Goal: Task Accomplishment & Management: Manage account settings

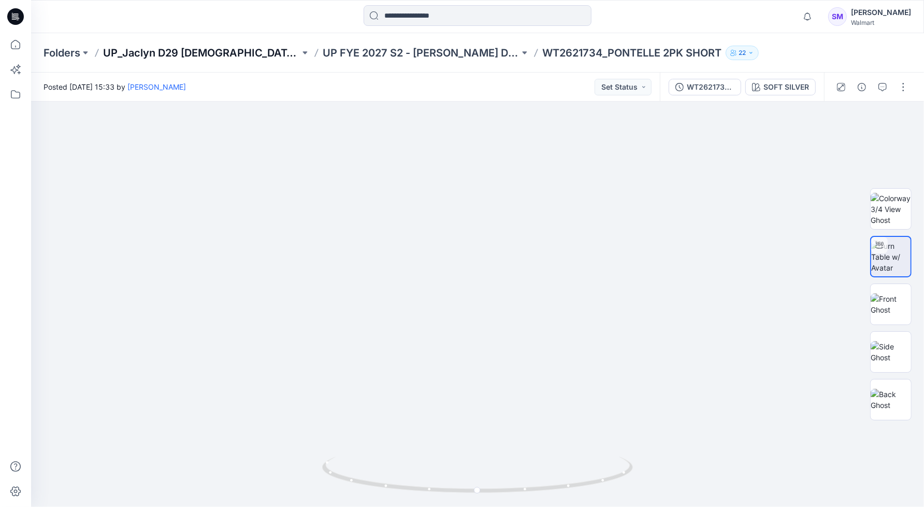
click at [195, 50] on p "UP_Jaclyn D29 [DEMOGRAPHIC_DATA] Sleep" at bounding box center [201, 53] width 197 height 15
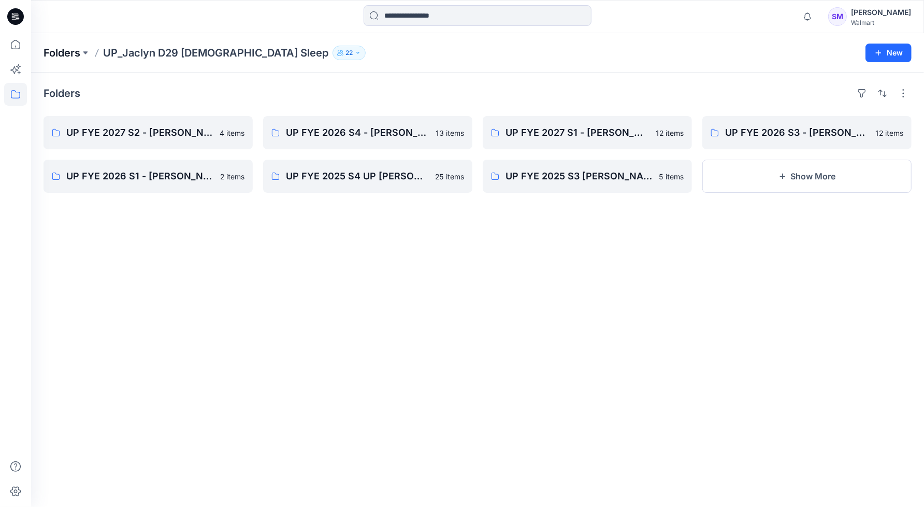
click at [65, 48] on p "Folders" at bounding box center [62, 53] width 37 height 15
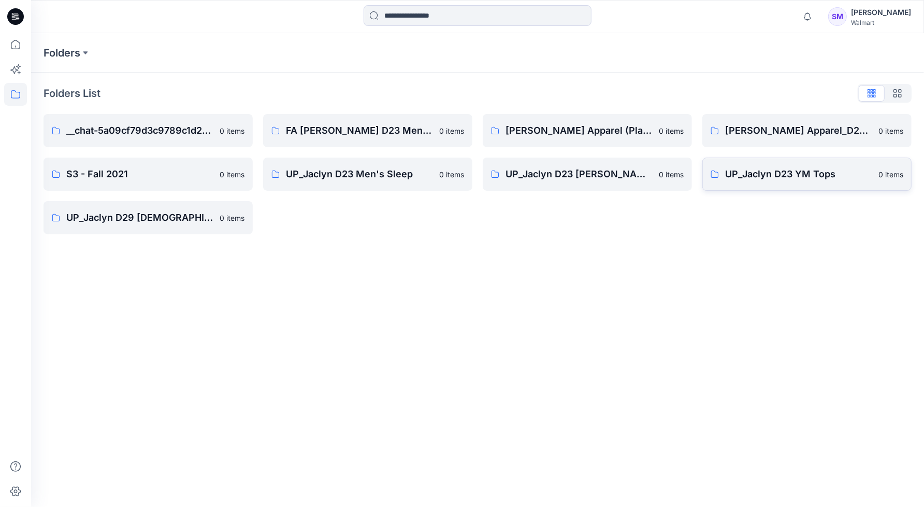
click at [796, 187] on link "UP_Jaclyn D23 YM Tops 0 items" at bounding box center [806, 173] width 209 height 33
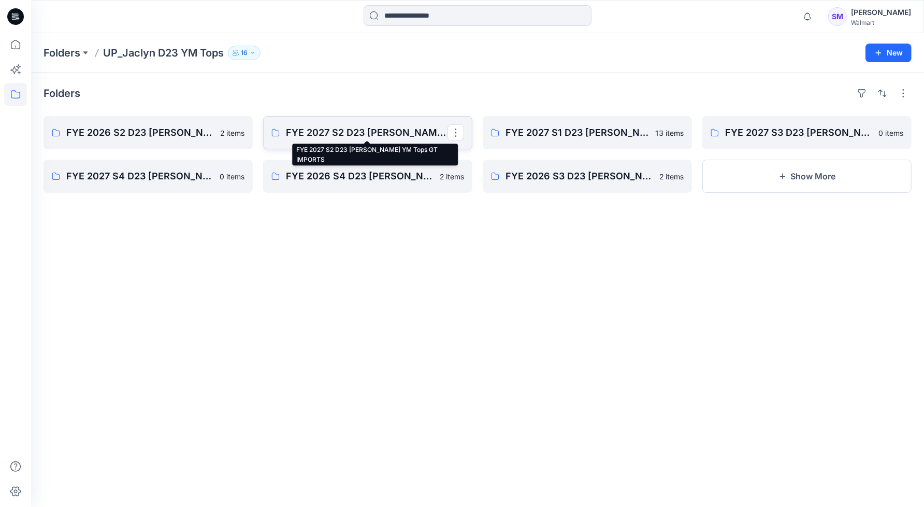
click at [347, 136] on p "FYE 2027 S2 D23 [PERSON_NAME] YM Tops GT IMPORTS" at bounding box center [367, 132] width 162 height 15
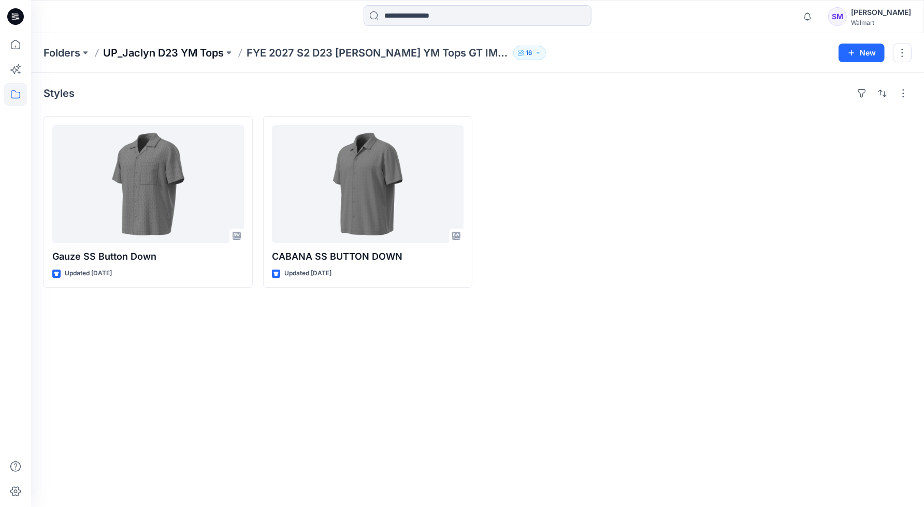
click at [196, 50] on p "UP_Jaclyn D23 YM Tops" at bounding box center [163, 53] width 121 height 15
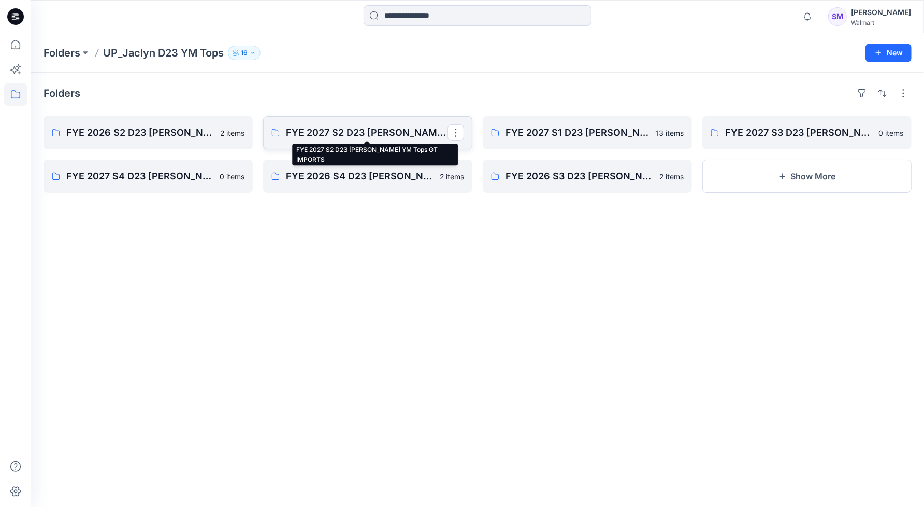
click at [326, 132] on p "FYE 2027 S2 D23 [PERSON_NAME] YM Tops GT IMPORTS" at bounding box center [367, 132] width 162 height 15
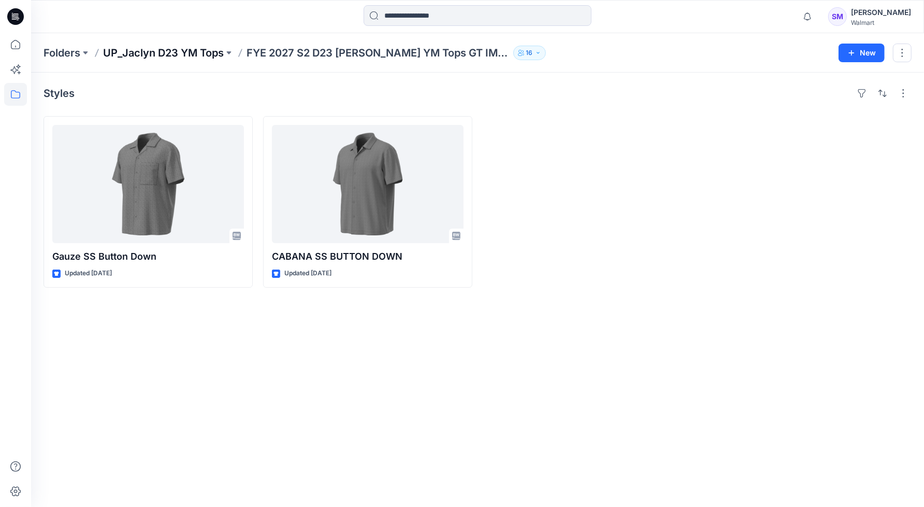
click at [199, 52] on p "UP_Jaclyn D23 YM Tops" at bounding box center [163, 53] width 121 height 15
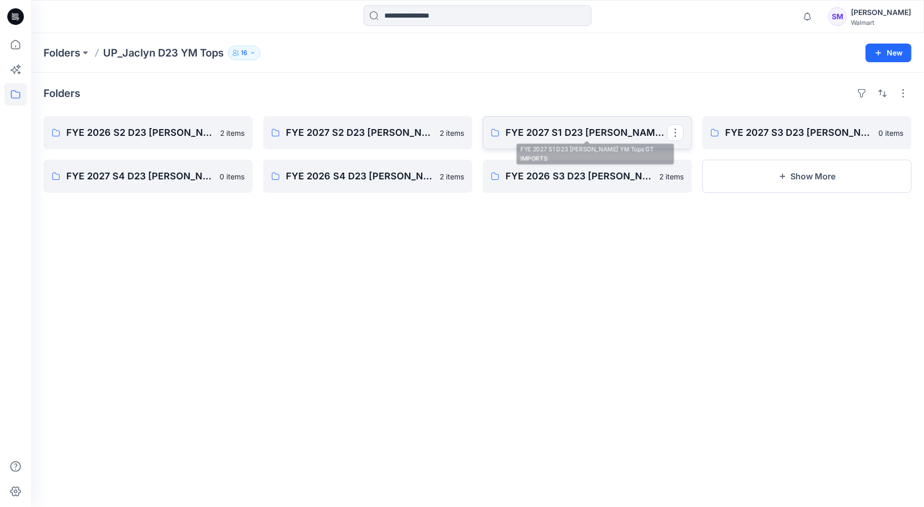
click at [544, 142] on link "FYE 2027 S1 D23 [PERSON_NAME] YM Tops GT IMPORTS" at bounding box center [587, 132] width 209 height 33
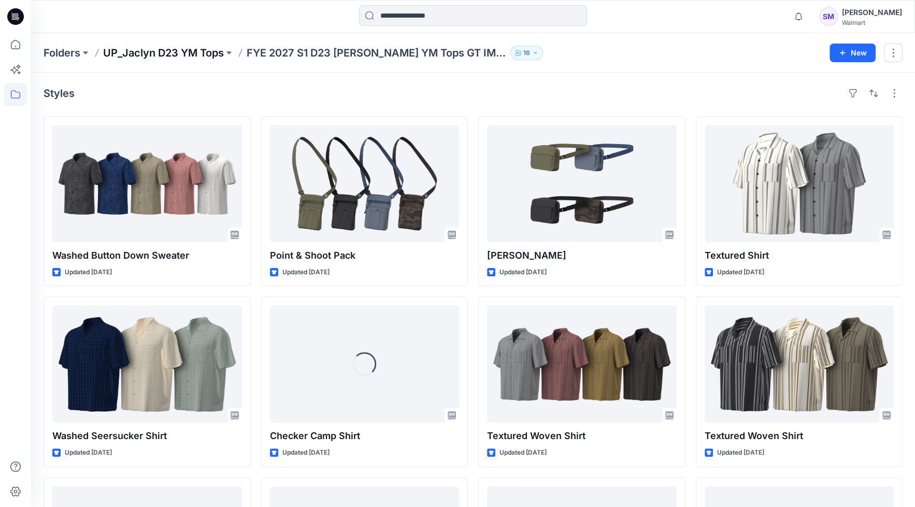
click at [188, 50] on p "UP_Jaclyn D23 YM Tops" at bounding box center [163, 53] width 121 height 15
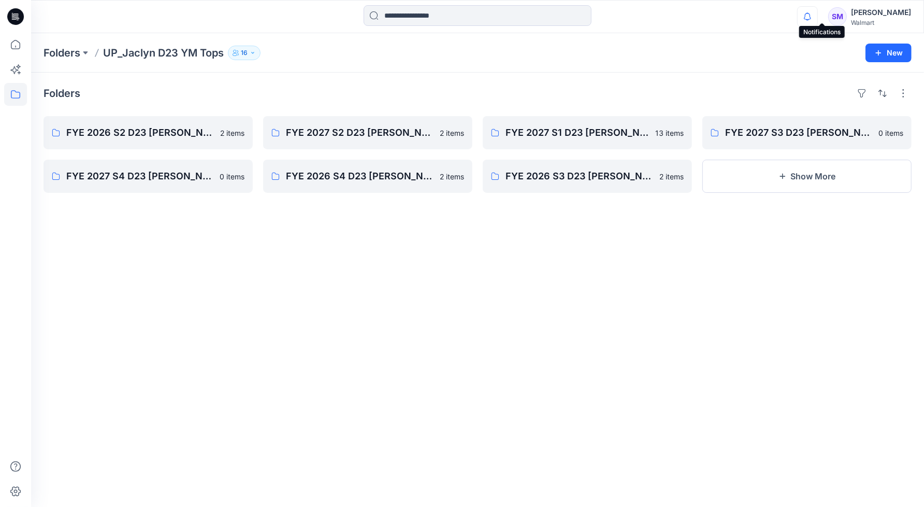
click at [811, 20] on icon "button" at bounding box center [807, 16] width 7 height 7
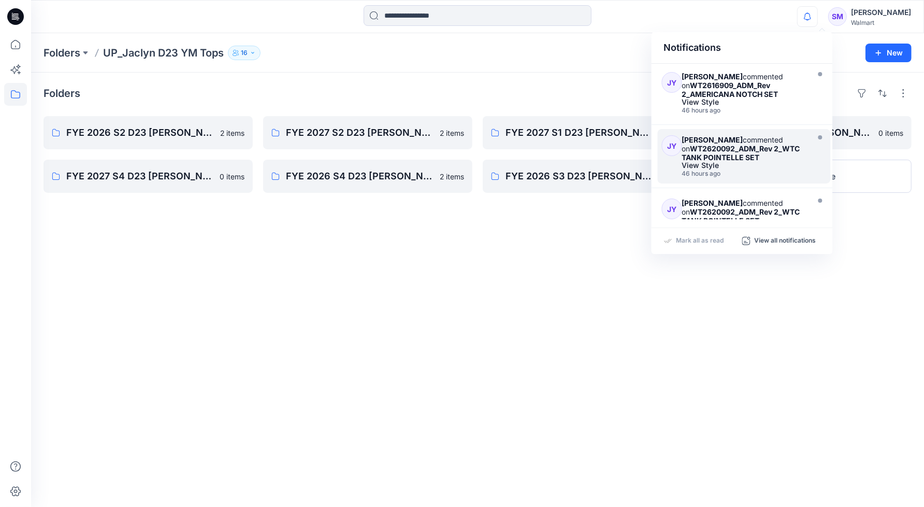
scroll to position [480, 0]
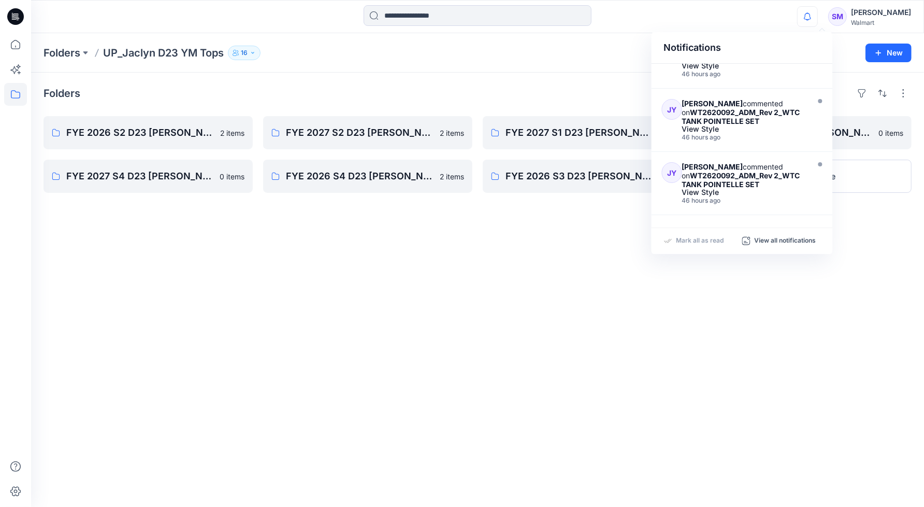
click at [146, 54] on p "UP_Jaclyn D23 YM Tops" at bounding box center [163, 53] width 121 height 15
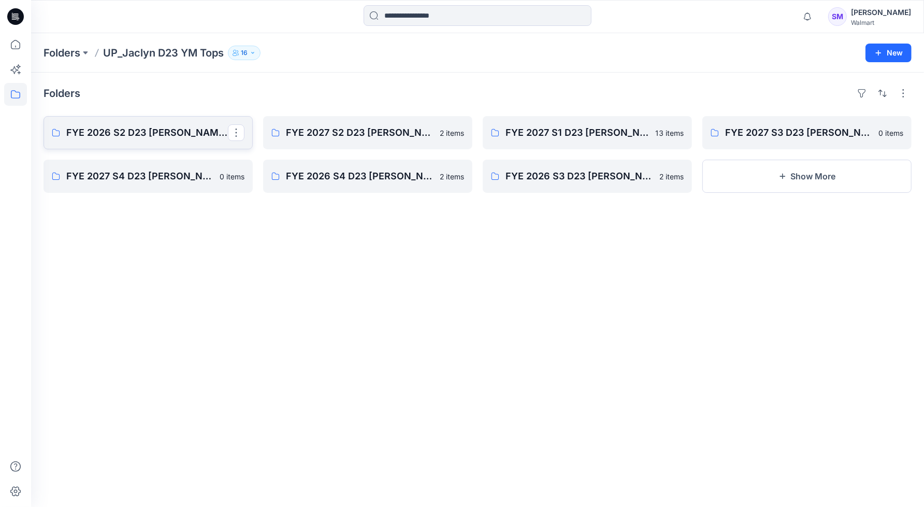
click at [145, 132] on p "FYE 2026 S2 D23 [PERSON_NAME] YM Tops GT IMPORTS" at bounding box center [147, 132] width 162 height 15
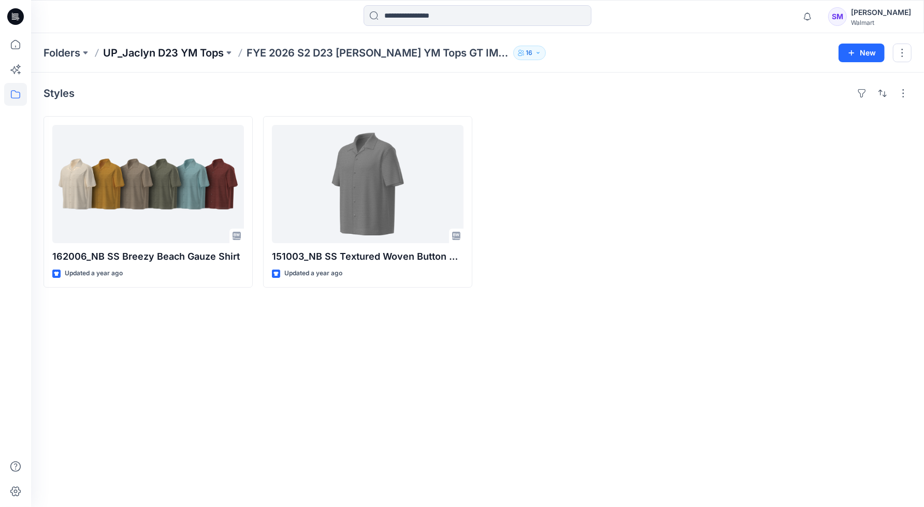
click at [178, 53] on p "UP_Jaclyn D23 YM Tops" at bounding box center [163, 53] width 121 height 15
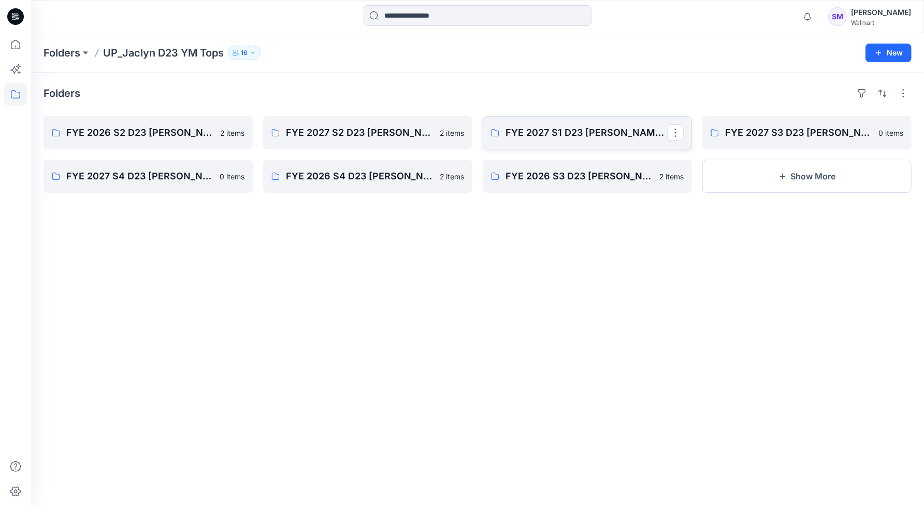
click at [595, 140] on link "FYE 2027 S1 D23 [PERSON_NAME] YM Tops GT IMPORTS" at bounding box center [587, 132] width 209 height 33
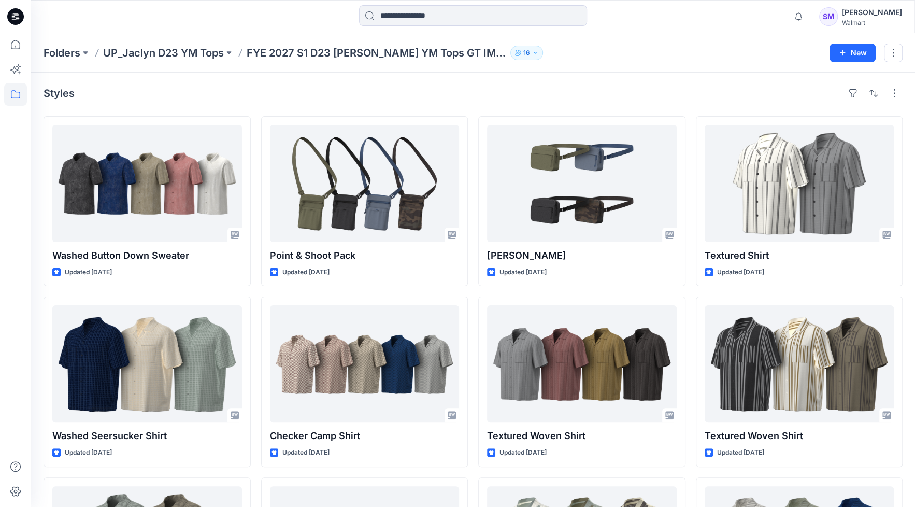
click at [331, 49] on p "FYE 2027 S1 D23 [PERSON_NAME] YM Tops GT IMPORTS" at bounding box center [377, 53] width 260 height 15
click at [185, 52] on p "UP_Jaclyn D23 YM Tops" at bounding box center [163, 53] width 121 height 15
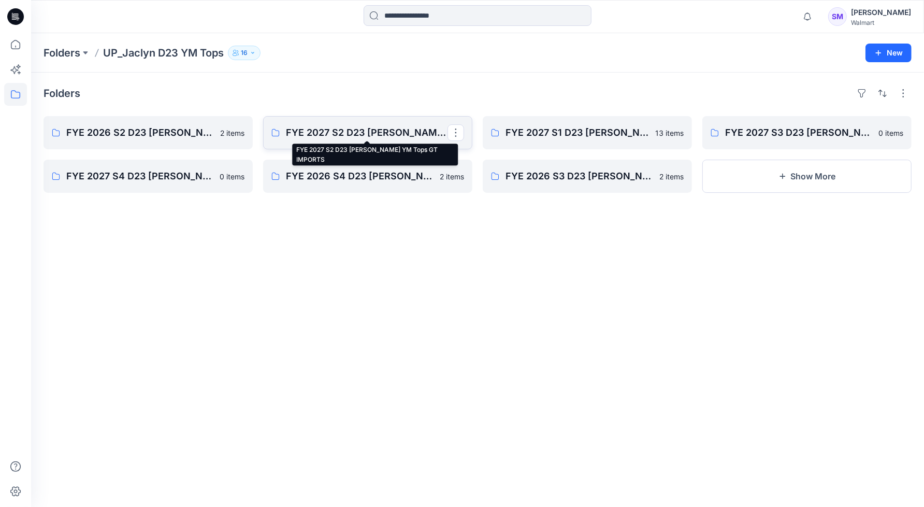
click at [357, 128] on p "FYE 2027 S2 D23 [PERSON_NAME] YM Tops GT IMPORTS" at bounding box center [367, 132] width 162 height 15
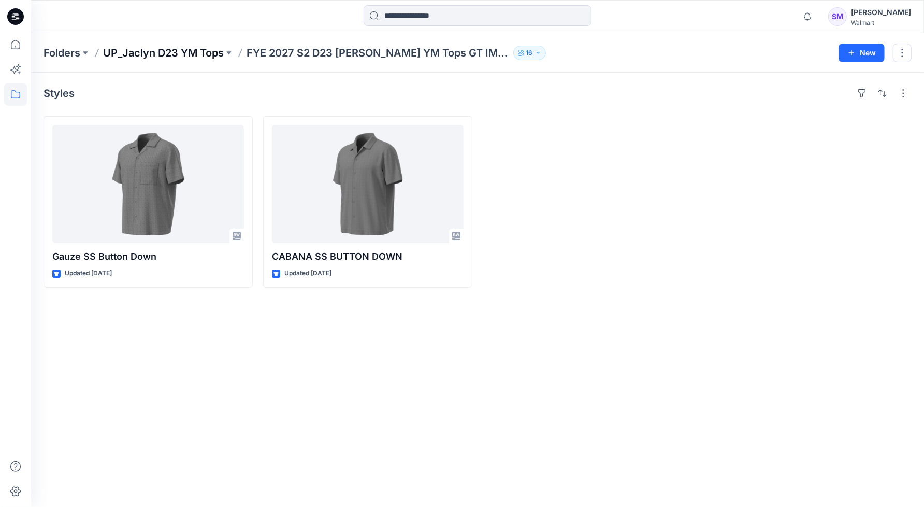
click at [189, 52] on p "UP_Jaclyn D23 YM Tops" at bounding box center [163, 53] width 121 height 15
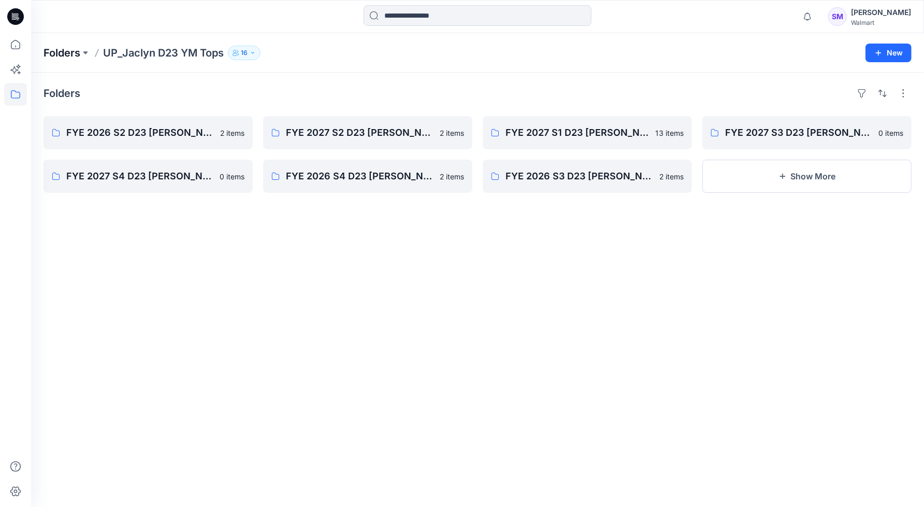
click at [67, 51] on p "Folders" at bounding box center [62, 53] width 37 height 15
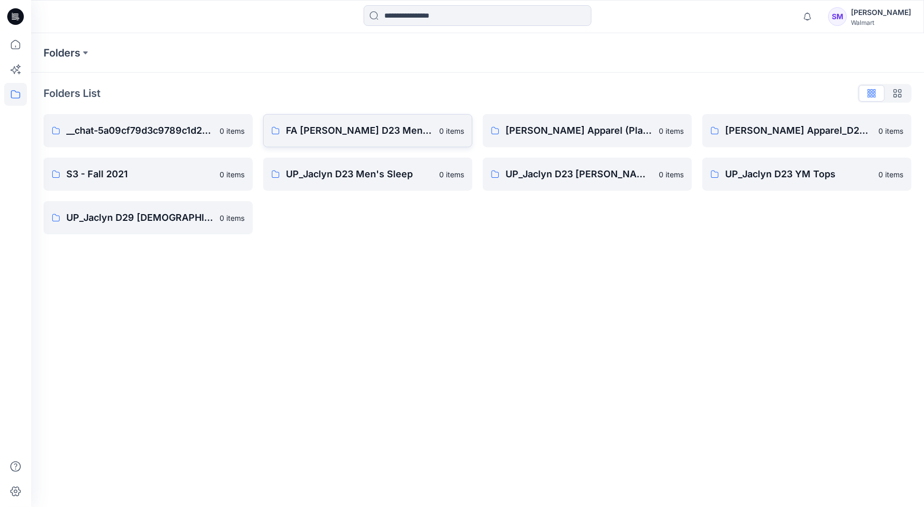
click at [372, 123] on p "FA [PERSON_NAME] D23 Men's Wovens" at bounding box center [359, 130] width 147 height 15
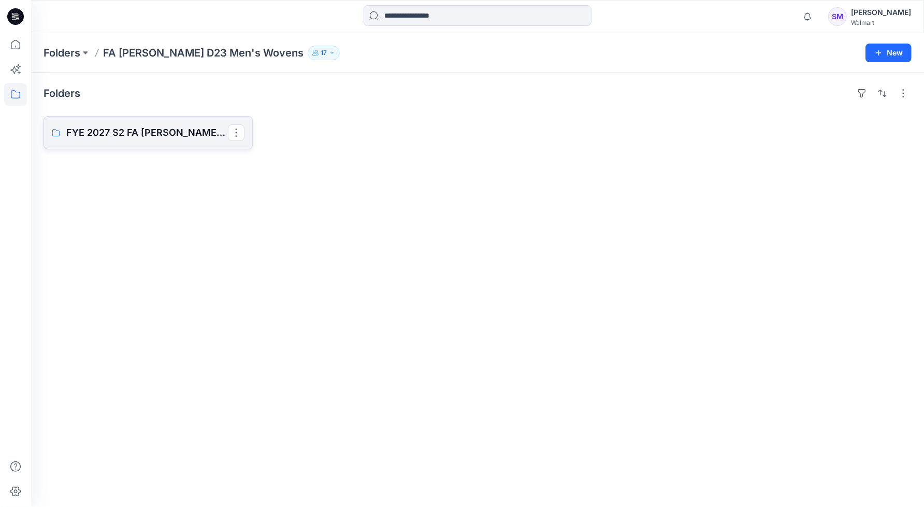
click at [166, 129] on p "FYE 2027 S2 FA [PERSON_NAME] D23 MENS TOPS" at bounding box center [147, 132] width 162 height 15
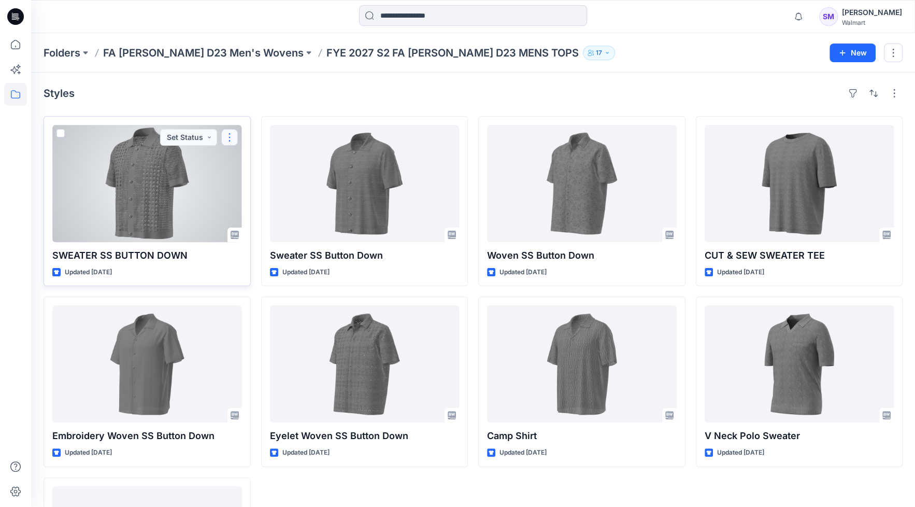
click at [229, 140] on button "button" at bounding box center [229, 137] width 17 height 17
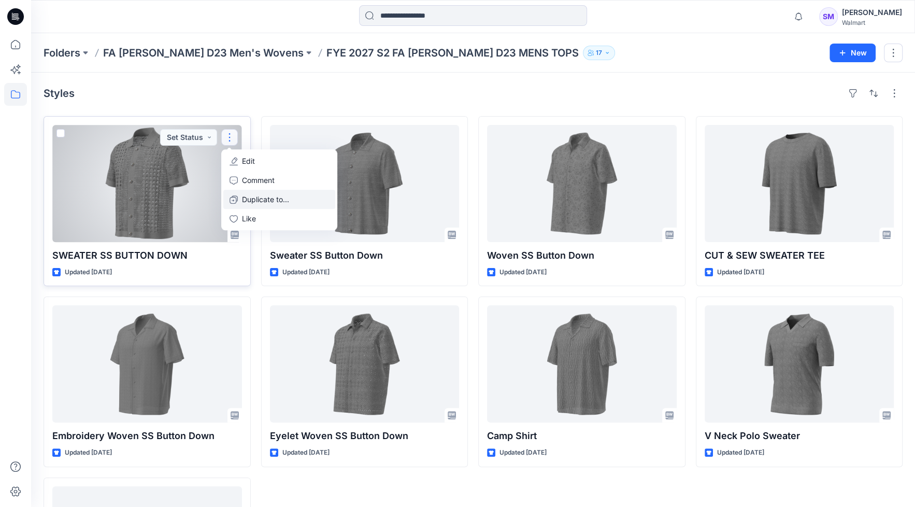
click at [284, 196] on p "Duplicate to..." at bounding box center [265, 199] width 47 height 11
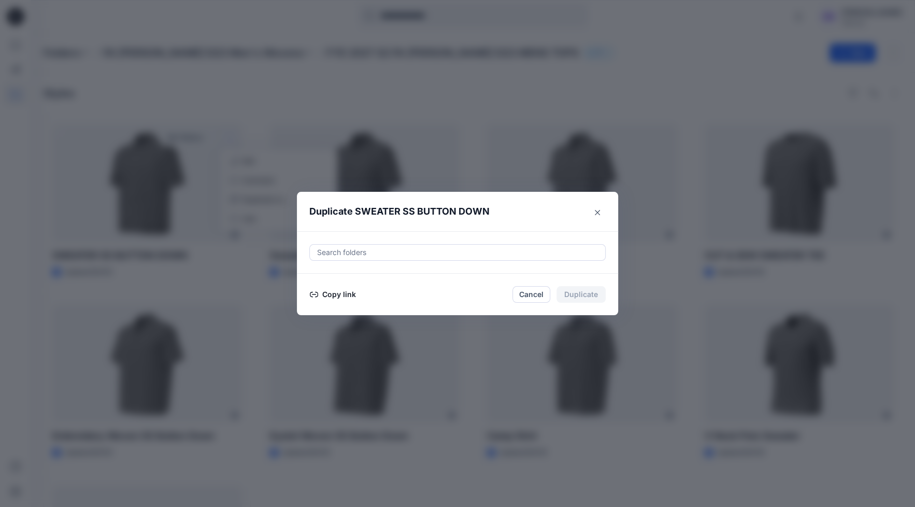
click at [355, 253] on div at bounding box center [457, 252] width 283 height 12
type input "*"
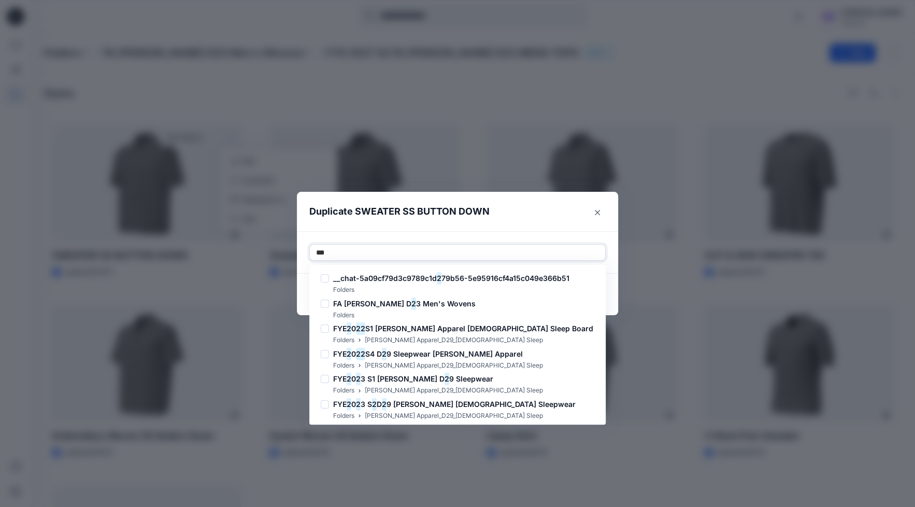
type input "****"
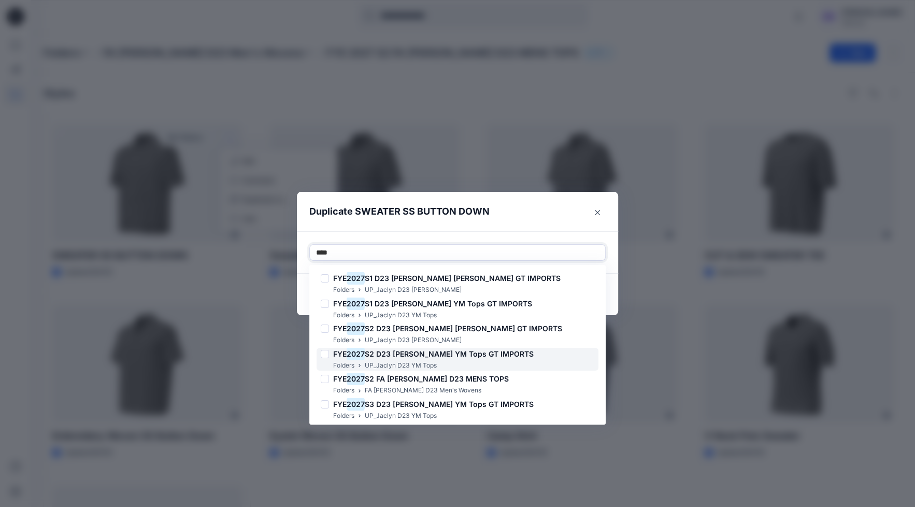
click at [439, 357] on span "S2 D23 [PERSON_NAME] YM Tops GT IMPORTS" at bounding box center [449, 353] width 169 height 9
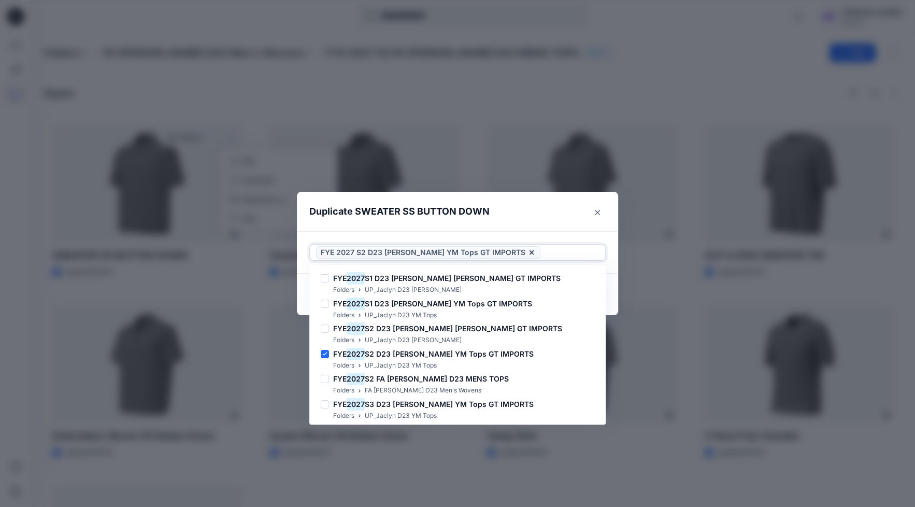
click at [572, 249] on div at bounding box center [570, 252] width 56 height 12
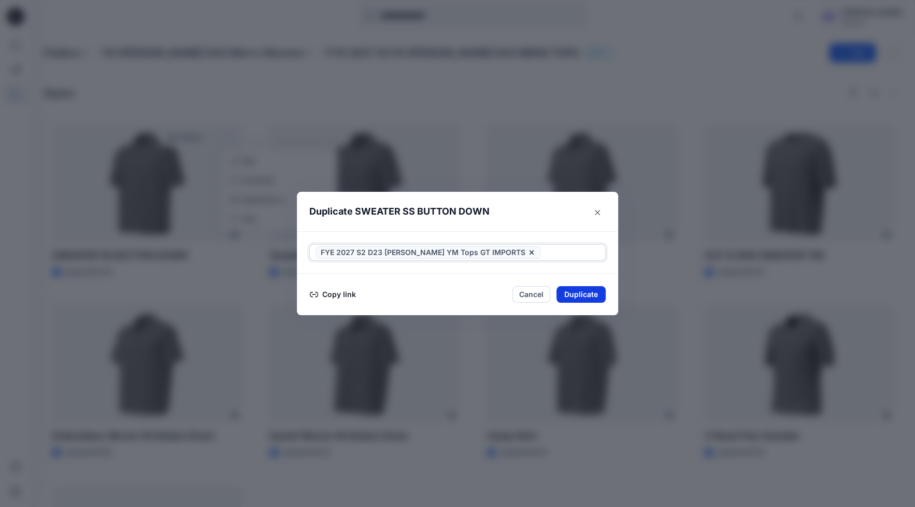
click at [592, 290] on button "Duplicate" at bounding box center [580, 294] width 49 height 17
click at [592, 291] on button "Close" at bounding box center [589, 294] width 34 height 17
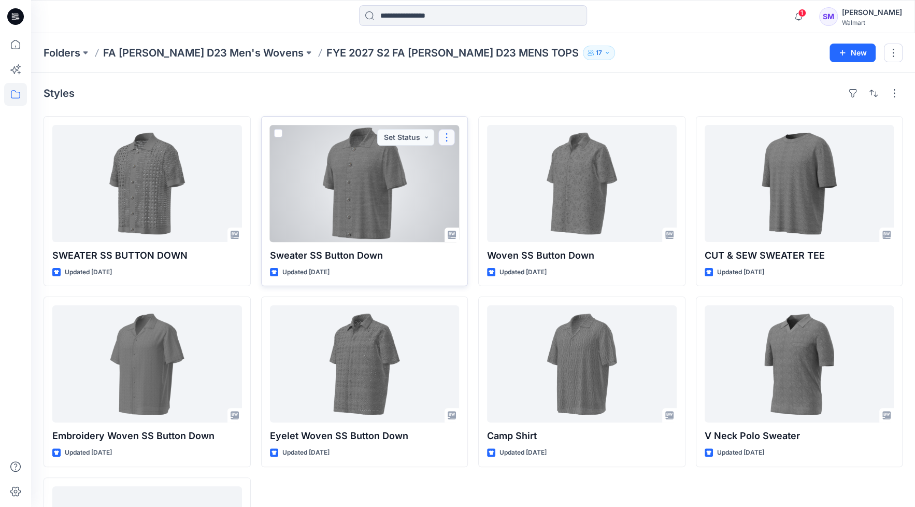
click at [447, 135] on button "button" at bounding box center [446, 137] width 17 height 17
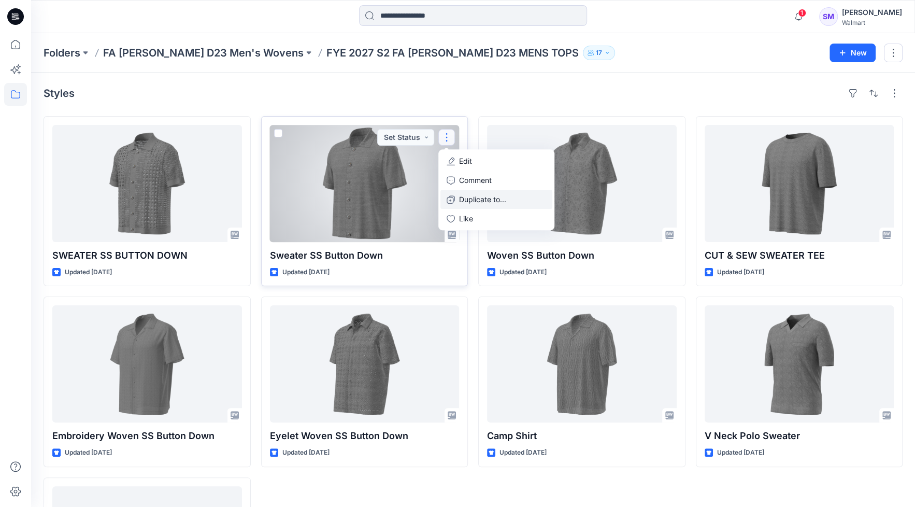
click at [482, 196] on p "Duplicate to..." at bounding box center [482, 199] width 47 height 11
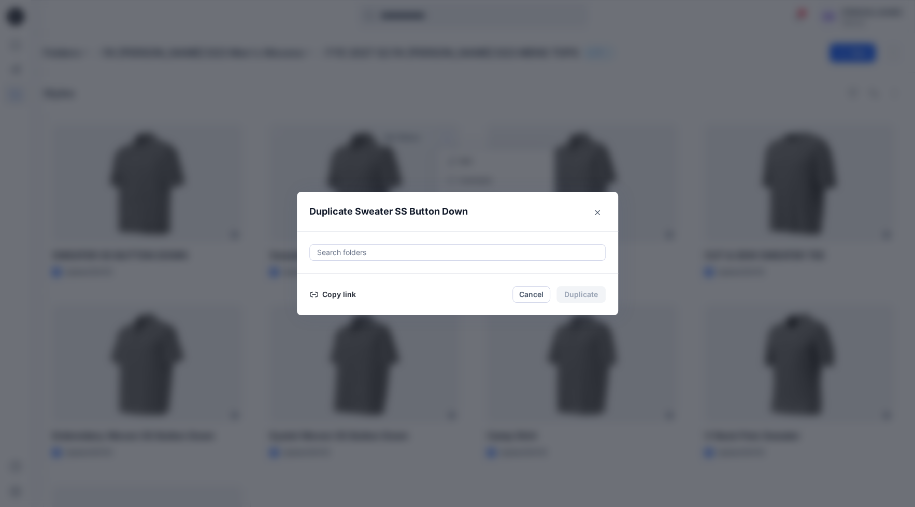
click at [399, 250] on div at bounding box center [457, 252] width 283 height 12
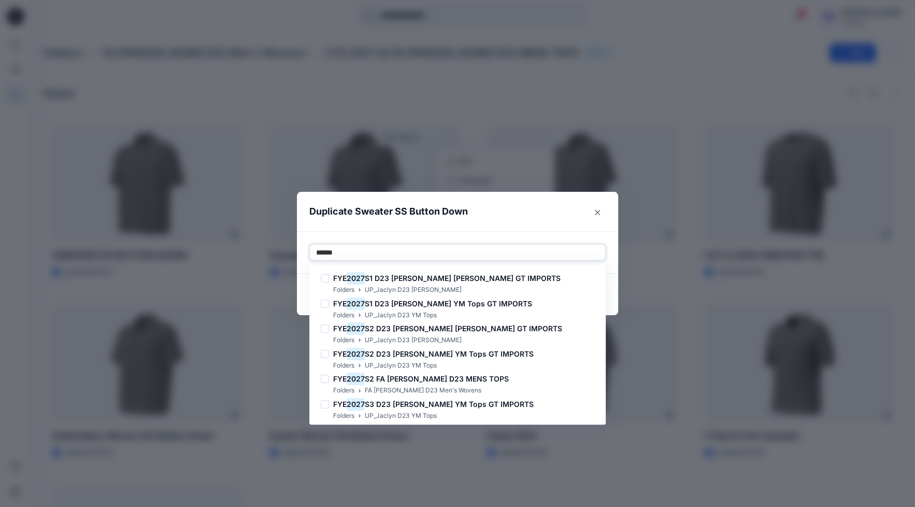
type input "*******"
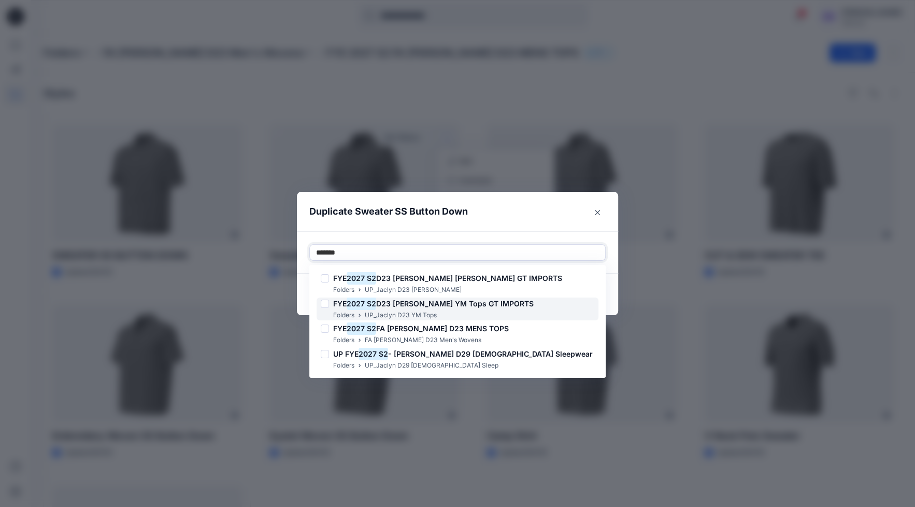
click at [410, 307] on h6 "FYE 2027 S2 D23 [PERSON_NAME] YM Tops GT IMPORTS" at bounding box center [433, 303] width 200 height 12
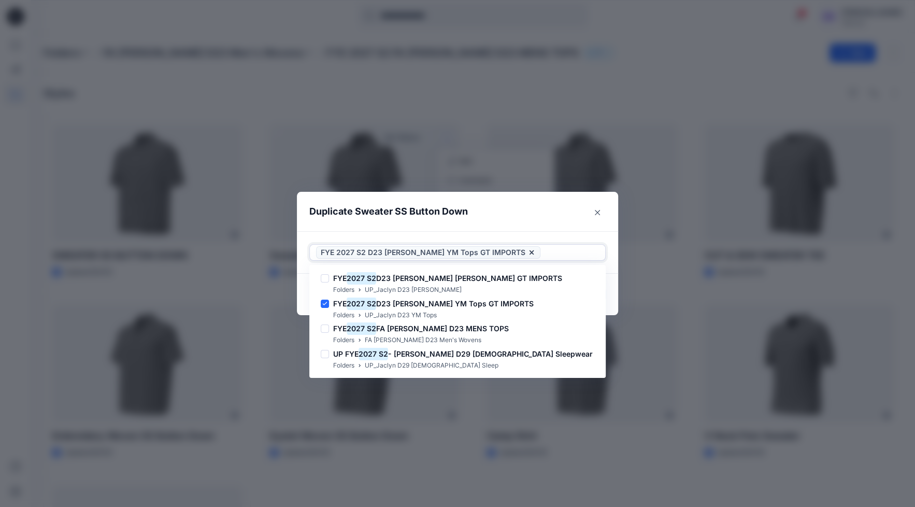
click at [555, 247] on div at bounding box center [570, 252] width 56 height 12
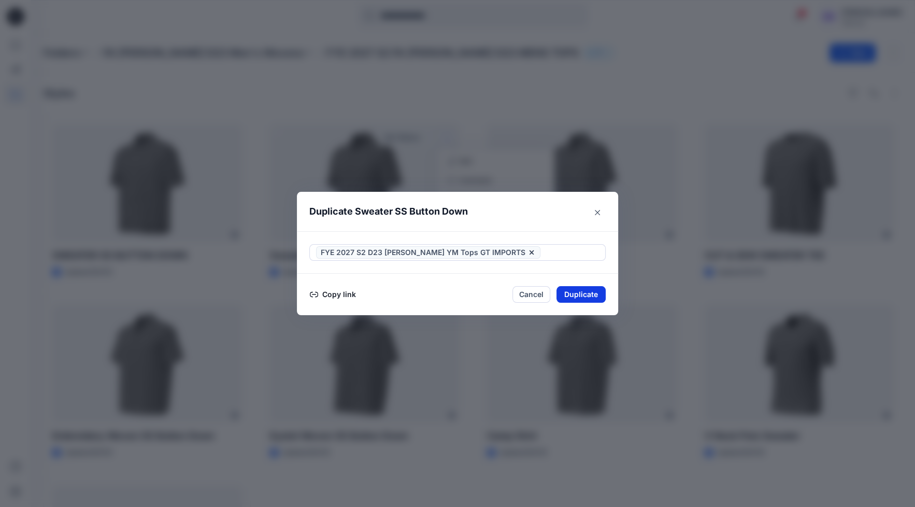
click at [595, 295] on button "Duplicate" at bounding box center [580, 294] width 49 height 17
click at [595, 295] on button "Close" at bounding box center [589, 294] width 34 height 17
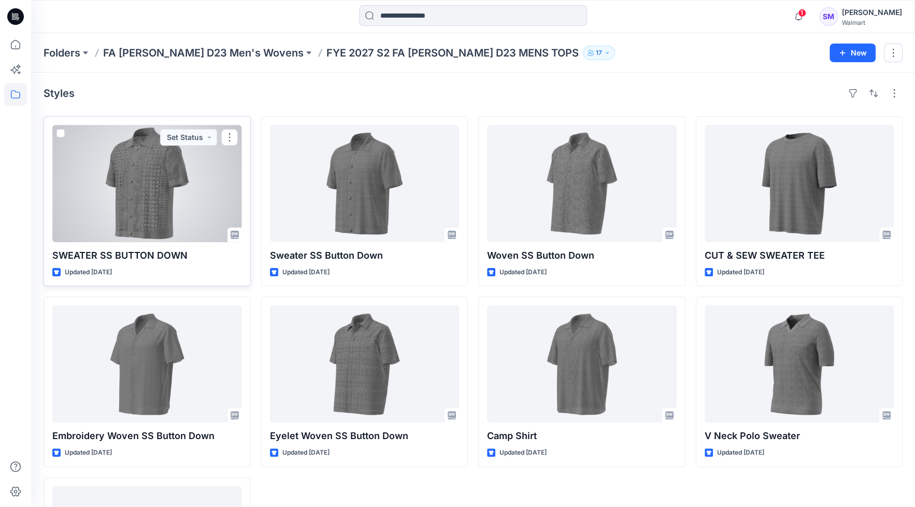
click at [211, 188] on div at bounding box center [147, 183] width 190 height 117
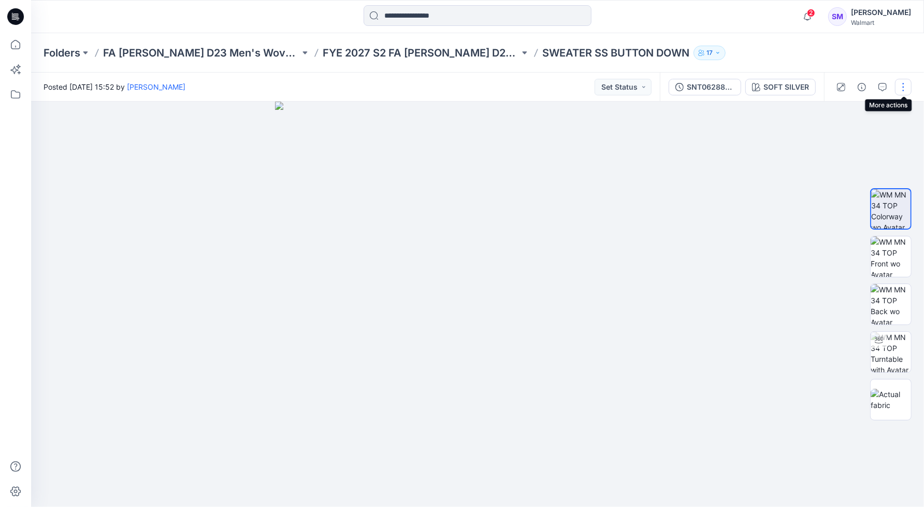
click at [902, 90] on button "button" at bounding box center [903, 87] width 17 height 17
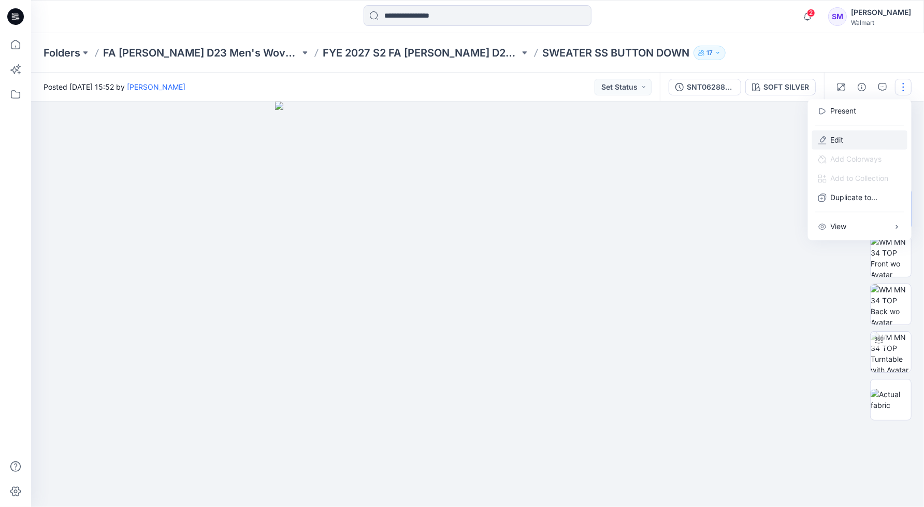
click at [841, 137] on p "Edit" at bounding box center [837, 139] width 13 height 11
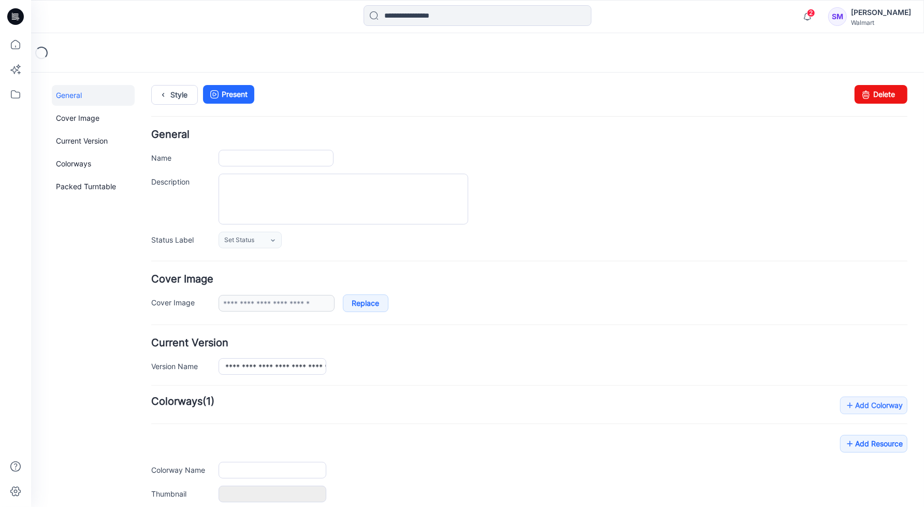
type input "**********"
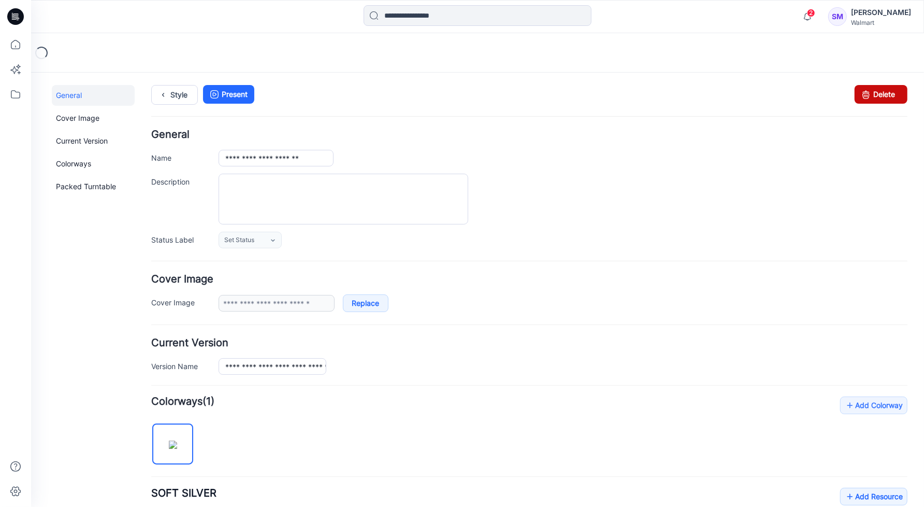
click at [880, 90] on link "Delete" at bounding box center [880, 93] width 53 height 19
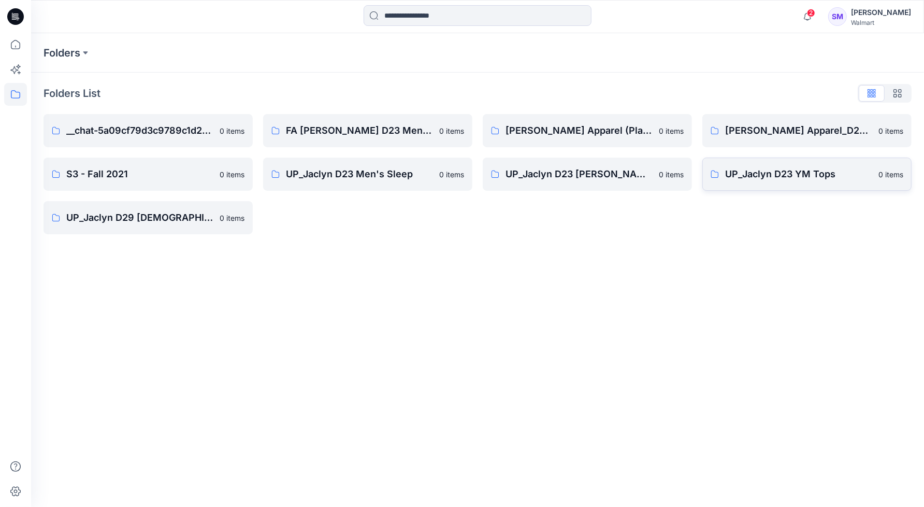
click at [816, 173] on p "UP_Jaclyn D23 YM Tops" at bounding box center [798, 174] width 147 height 15
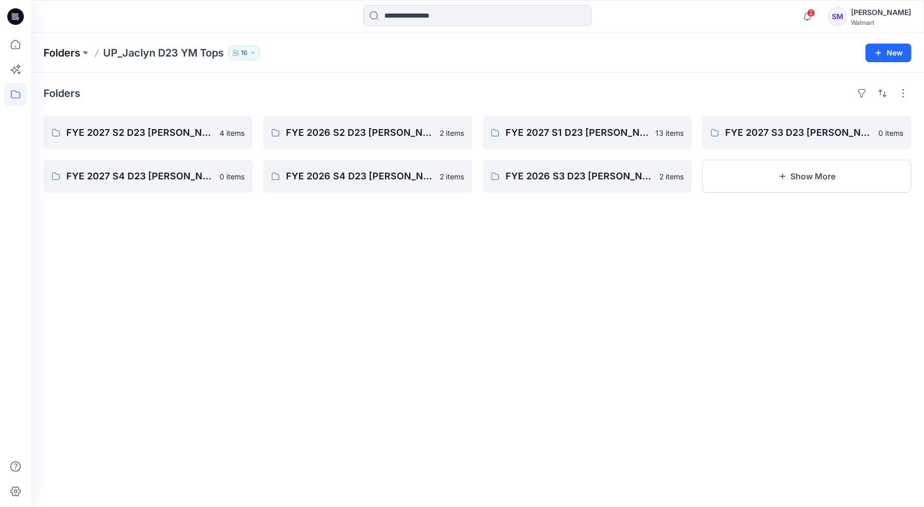
click at [62, 48] on p "Folders" at bounding box center [62, 53] width 37 height 15
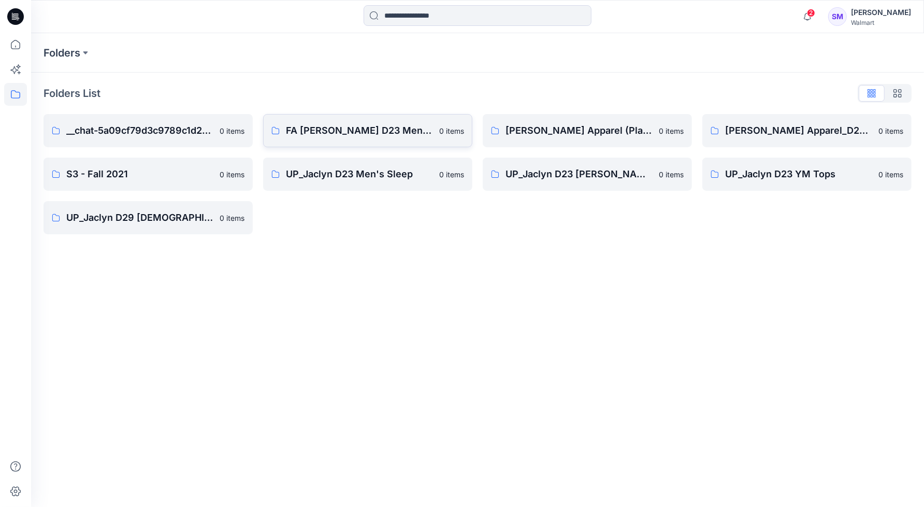
click at [362, 127] on p "FA Jaclyn D23 Men's Wovens" at bounding box center [359, 130] width 147 height 15
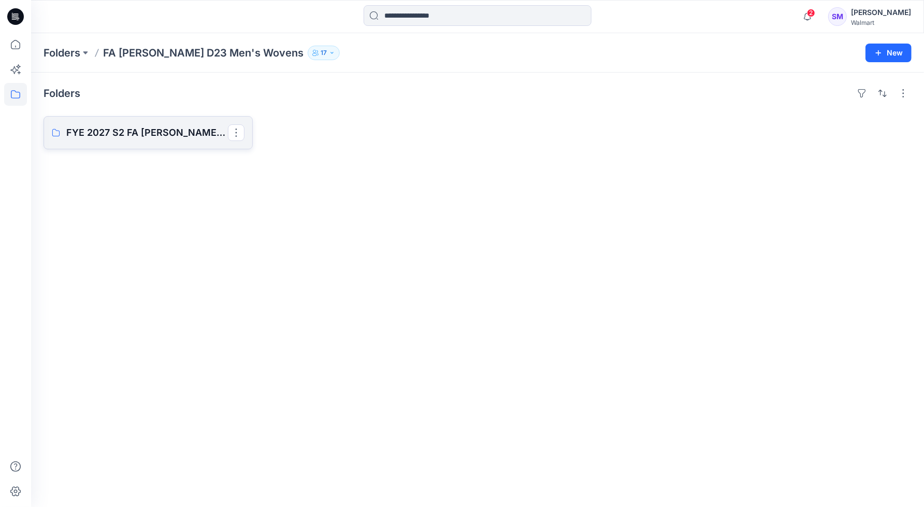
click at [124, 134] on p "FYE 2027 S2 FA JACLYN D23 MENS TOPS" at bounding box center [147, 132] width 162 height 15
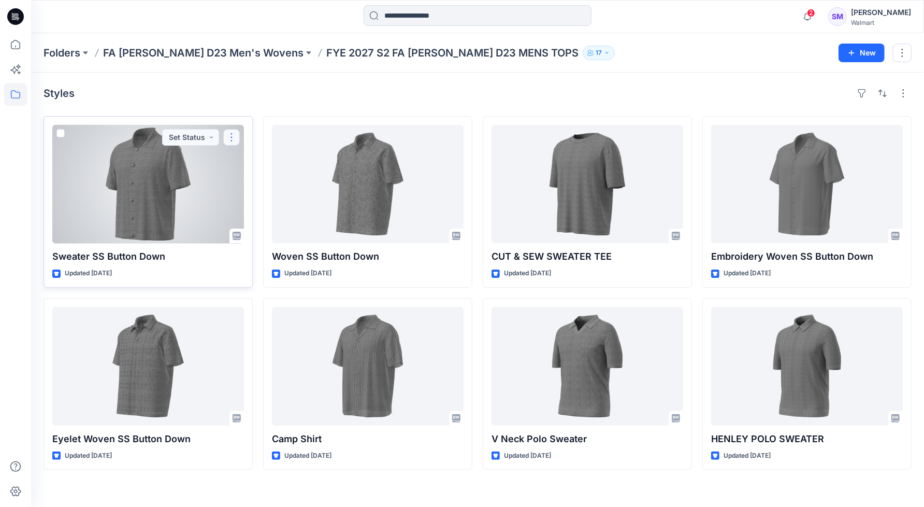
click at [229, 139] on button "button" at bounding box center [231, 137] width 17 height 17
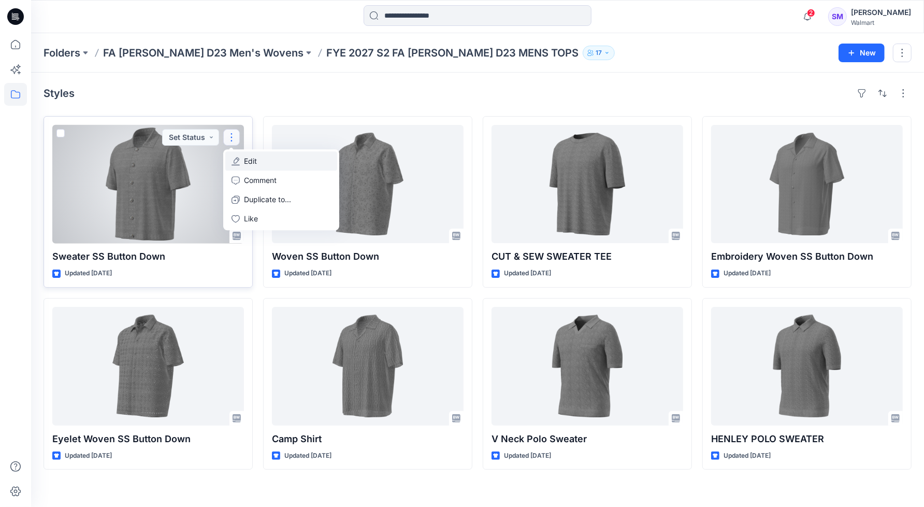
click at [269, 160] on button "Edit" at bounding box center [281, 160] width 112 height 19
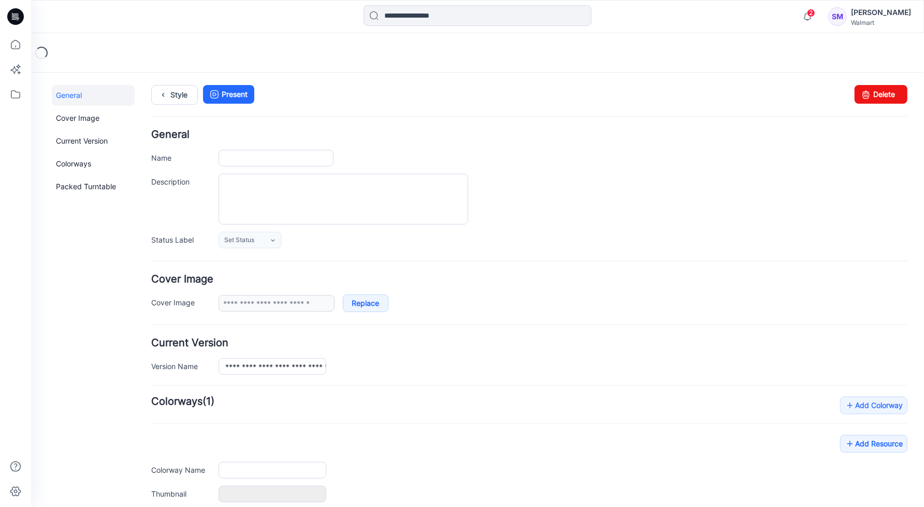
type input "**********"
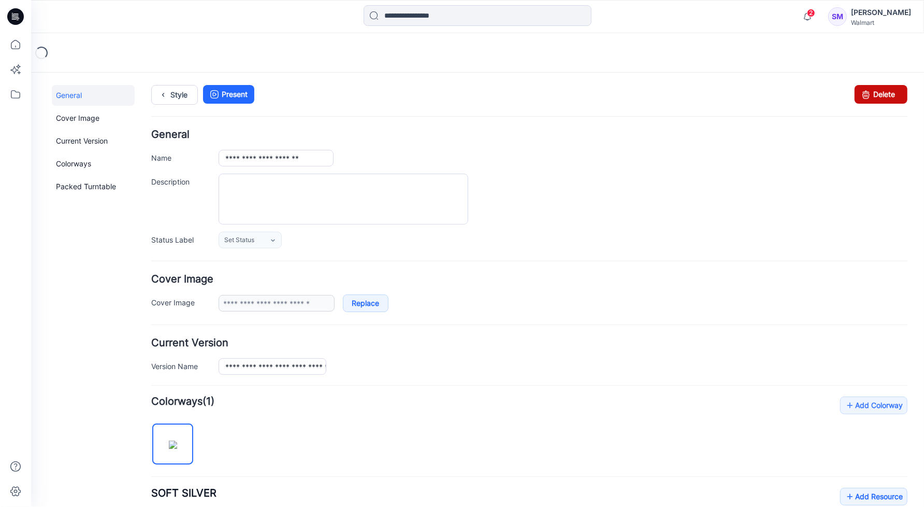
drag, startPoint x: 878, startPoint y: 95, endPoint x: 547, endPoint y: 110, distance: 331.4
click at [878, 95] on link "Delete" at bounding box center [880, 93] width 53 height 19
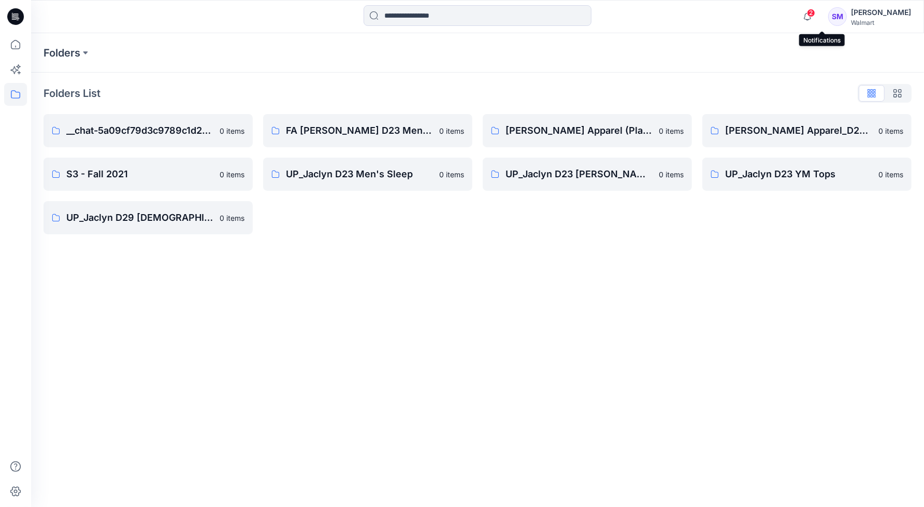
click at [815, 17] on span "2" at bounding box center [811, 13] width 8 height 8
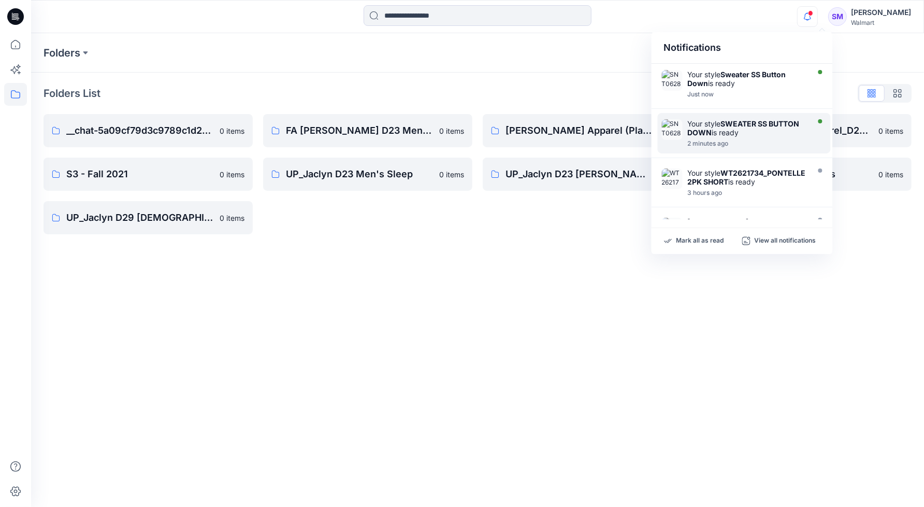
click at [749, 149] on div "Your style SWEATER SS BUTTON DOWN is ready 2 minutes ago" at bounding box center [744, 133] width 173 height 40
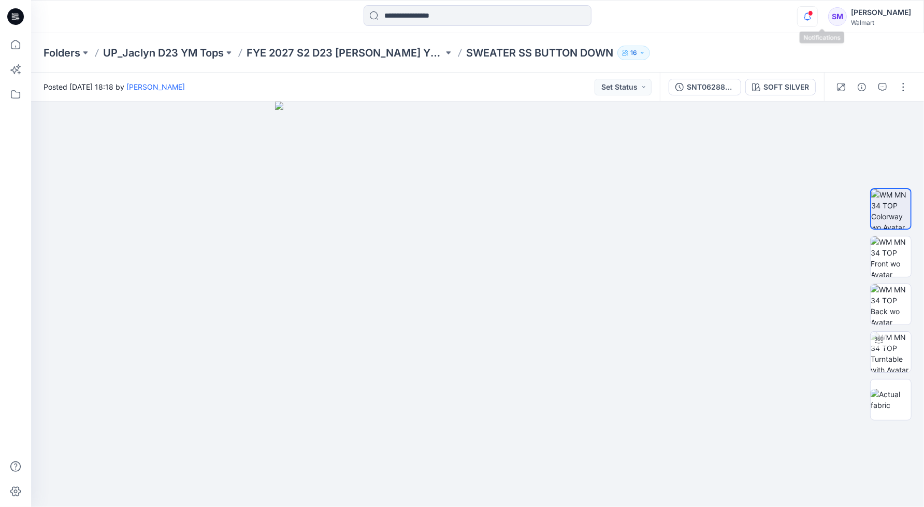
click at [811, 19] on icon "button" at bounding box center [807, 16] width 7 height 7
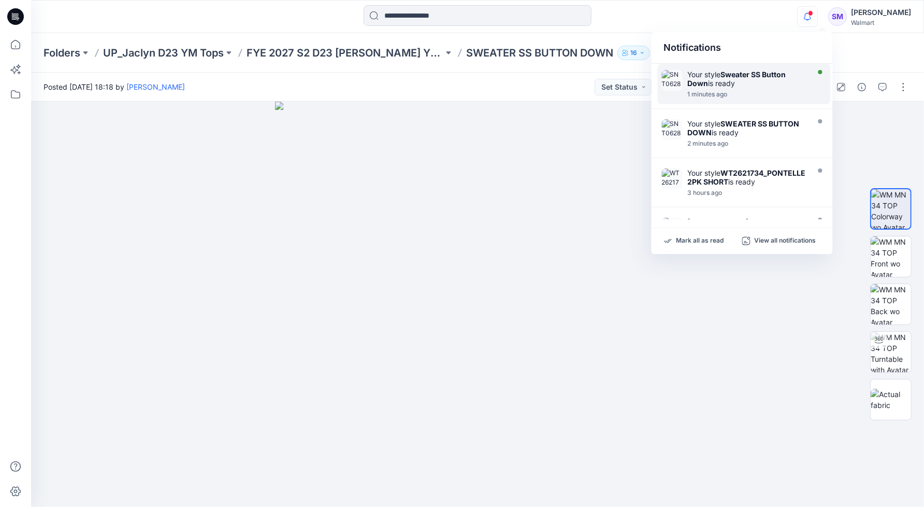
click at [730, 81] on div "Your style Sweater SS Button Down is ready" at bounding box center [747, 79] width 119 height 18
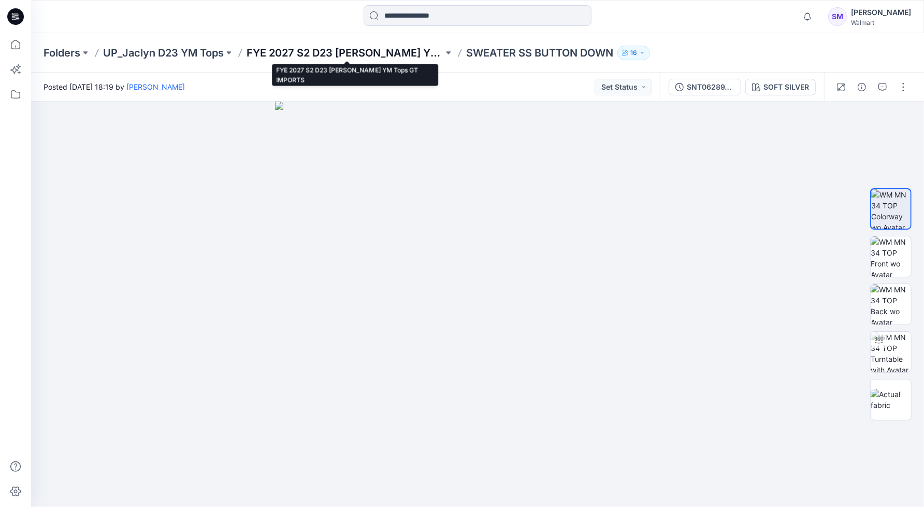
click at [377, 55] on p "FYE 2027 S2 D23 Jaclyn YM Tops GT IMPORTS" at bounding box center [345, 53] width 197 height 15
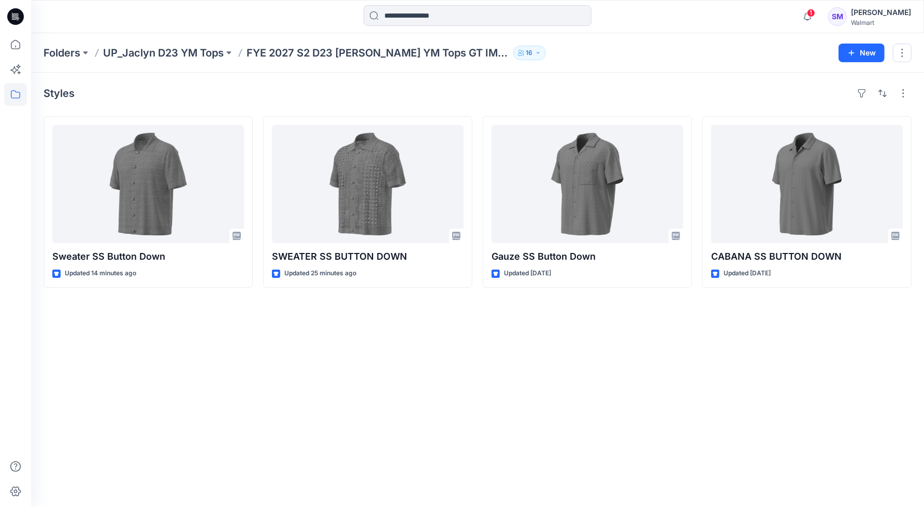
click at [627, 78] on div "Styles Sweater SS Button Down Updated 14 minutes ago SWEATER SS BUTTON DOWN Upd…" at bounding box center [477, 290] width 893 height 434
click at [817, 17] on icon "button" at bounding box center [808, 16] width 20 height 21
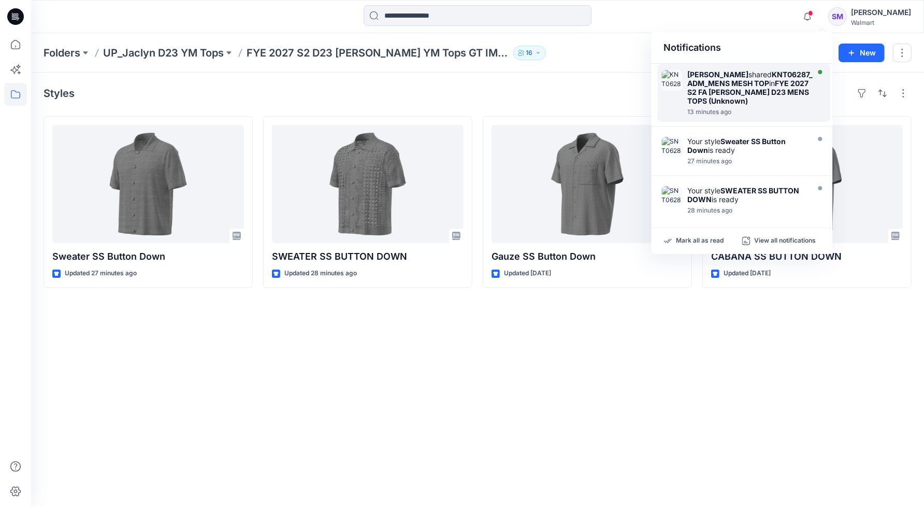
click at [719, 90] on strong "FYE 2027 S2 FA JACLYN D23 MENS TOPS (Unknown)" at bounding box center [749, 92] width 122 height 26
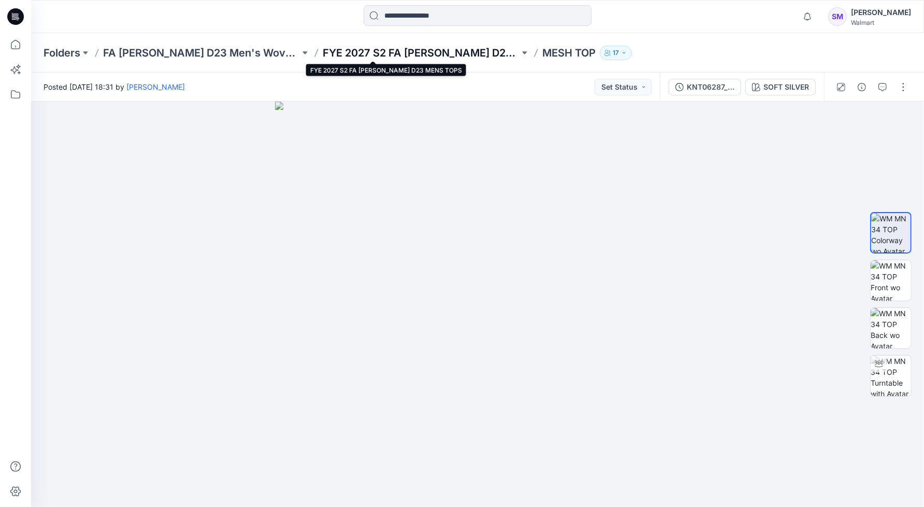
click at [341, 53] on p "FYE 2027 S2 FA [PERSON_NAME] D23 MENS TOPS" at bounding box center [421, 53] width 197 height 15
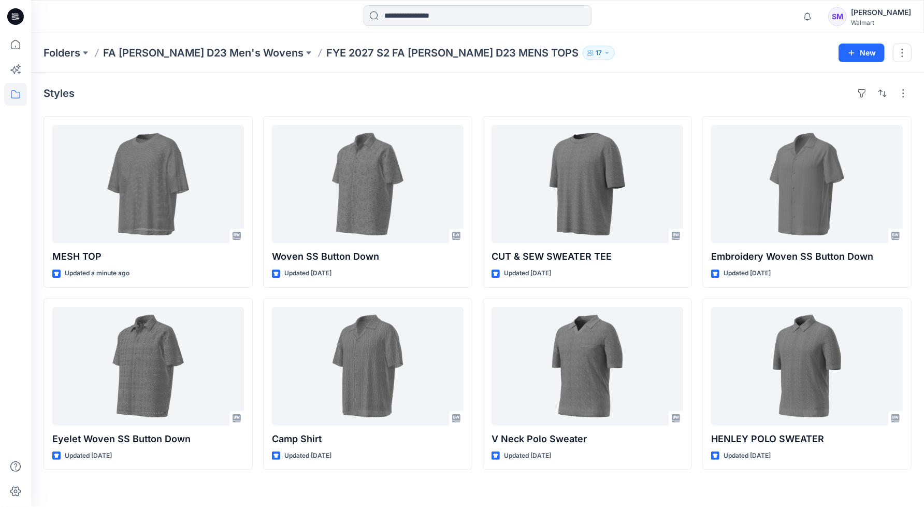
click at [705, 481] on div "Styles MESH TOP Updated a minute ago Eyelet Woven SS Button Down Updated 7 days…" at bounding box center [477, 290] width 893 height 434
